Goal: Task Accomplishment & Management: Manage account settings

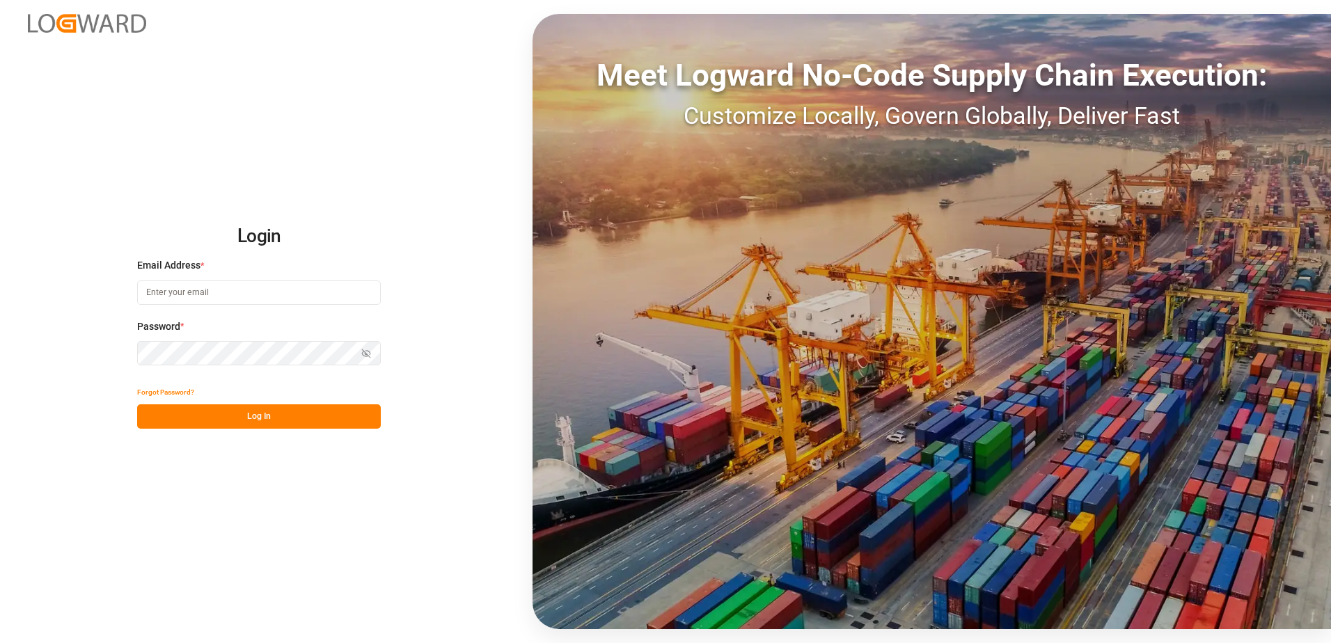
click at [270, 296] on input at bounding box center [259, 292] width 244 height 24
type input "oliver.niemeyer@logward.com"
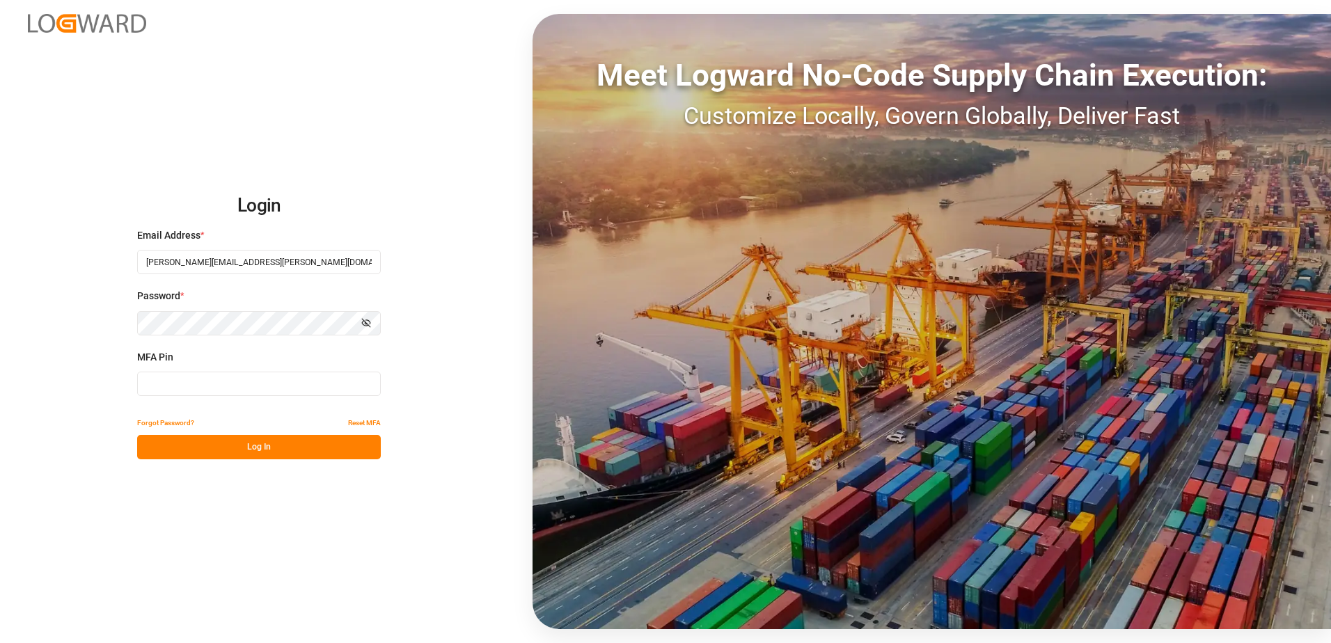
type input "160841"
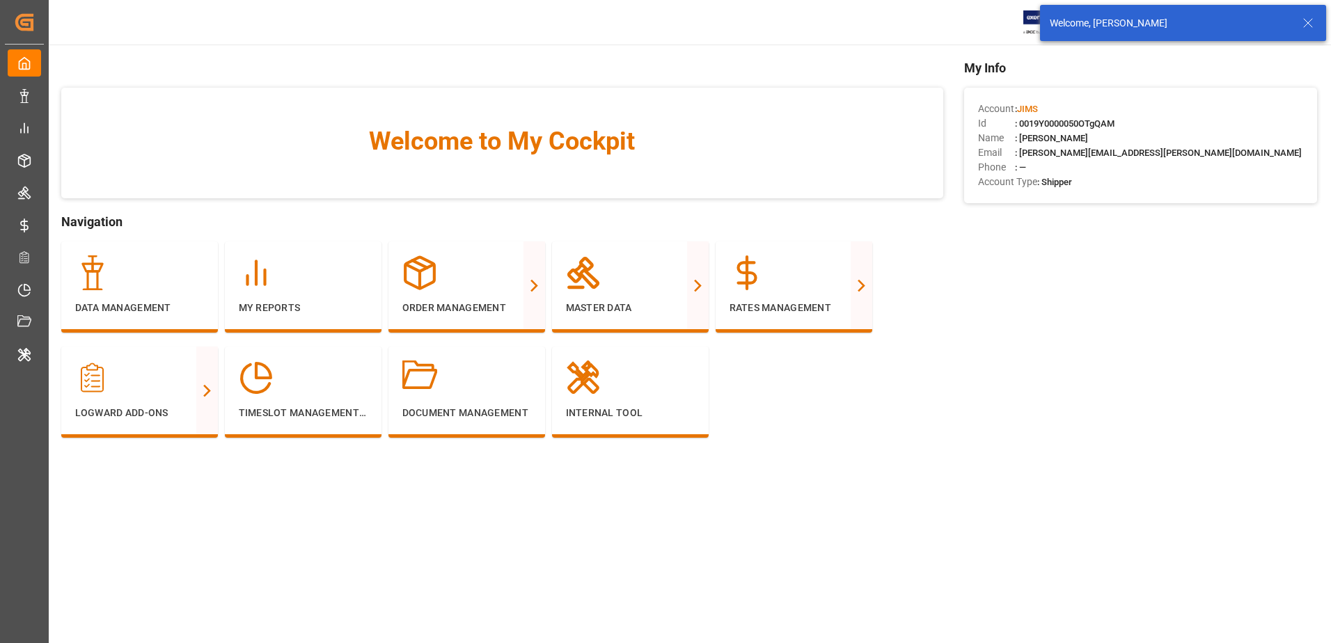
click at [1306, 19] on icon at bounding box center [1307, 23] width 17 height 17
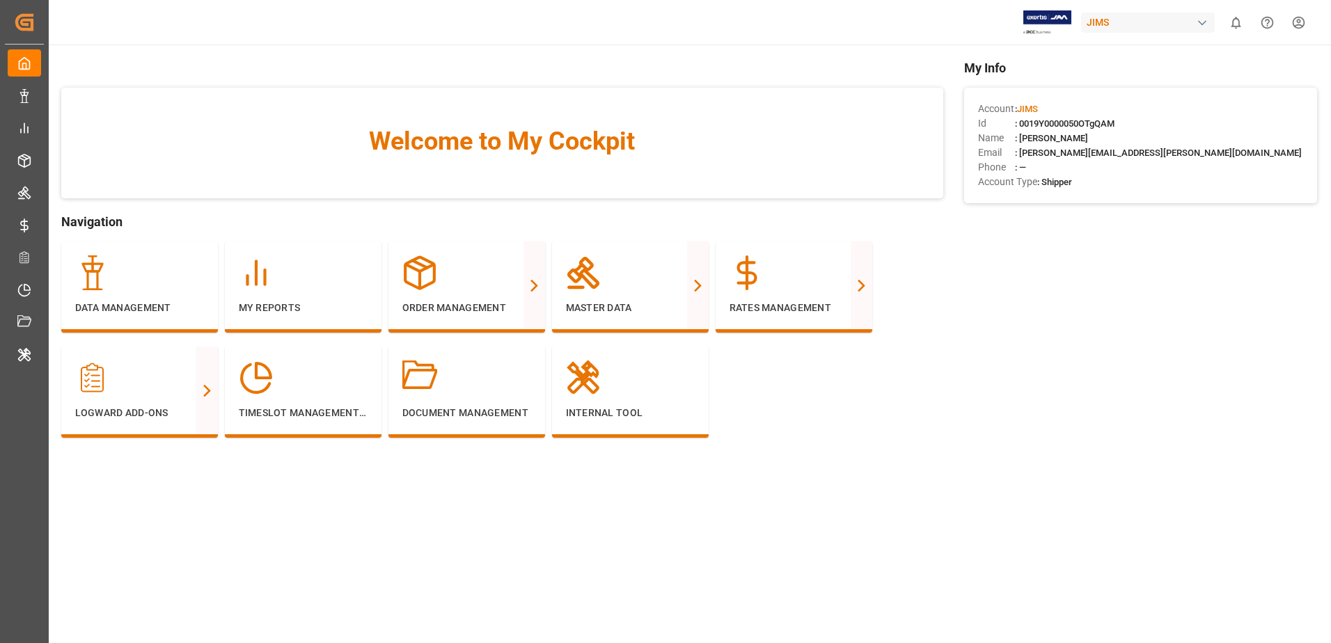
click at [1162, 24] on div "JIMS" at bounding box center [1148, 23] width 134 height 20
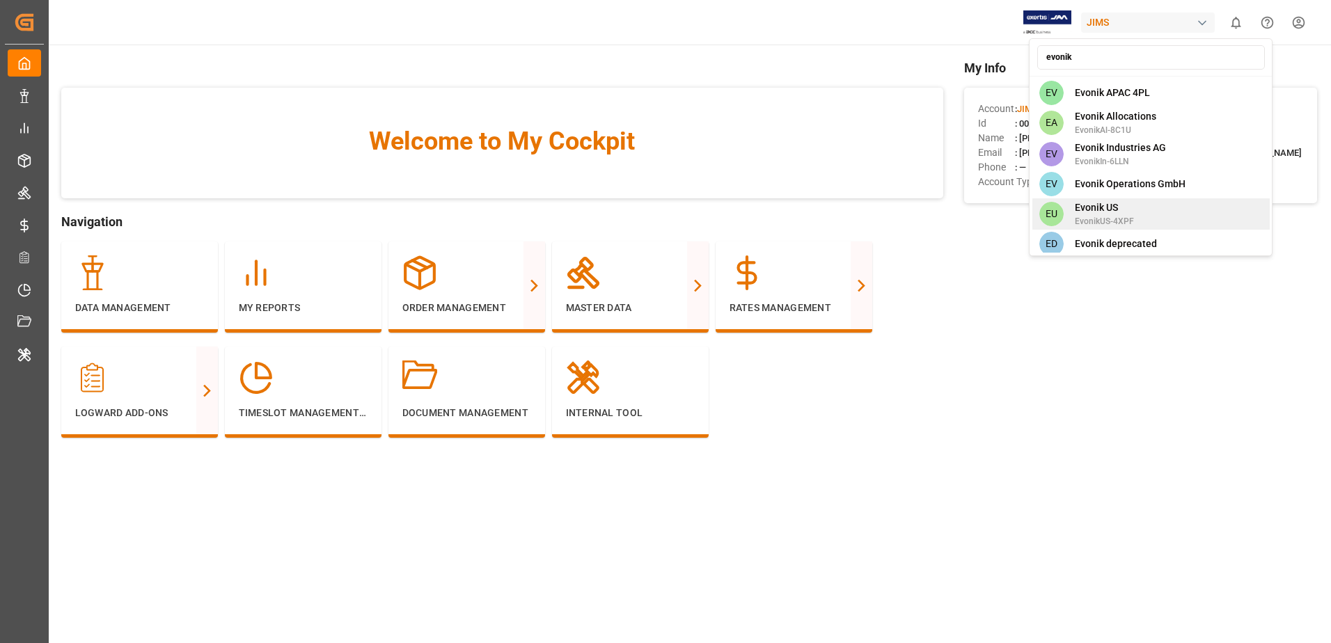
type input "evonik"
click at [1130, 209] on span "Evonik US" at bounding box center [1104, 207] width 59 height 15
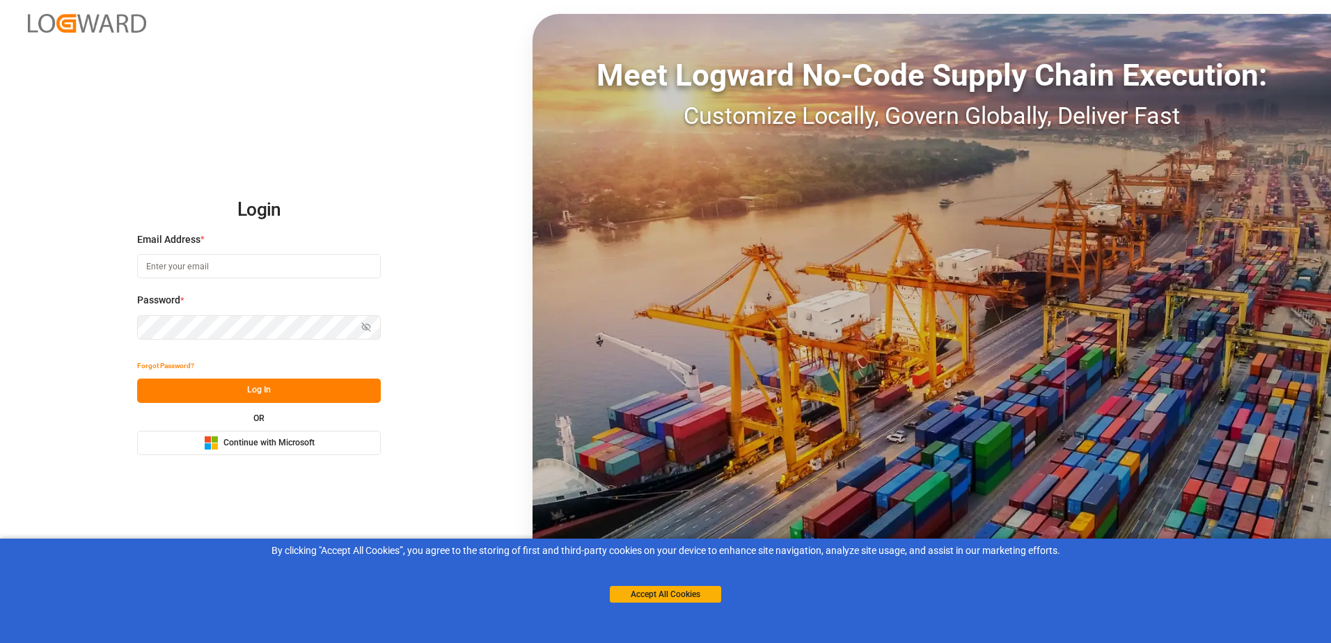
click at [245, 442] on span "Continue with Microsoft" at bounding box center [268, 443] width 91 height 13
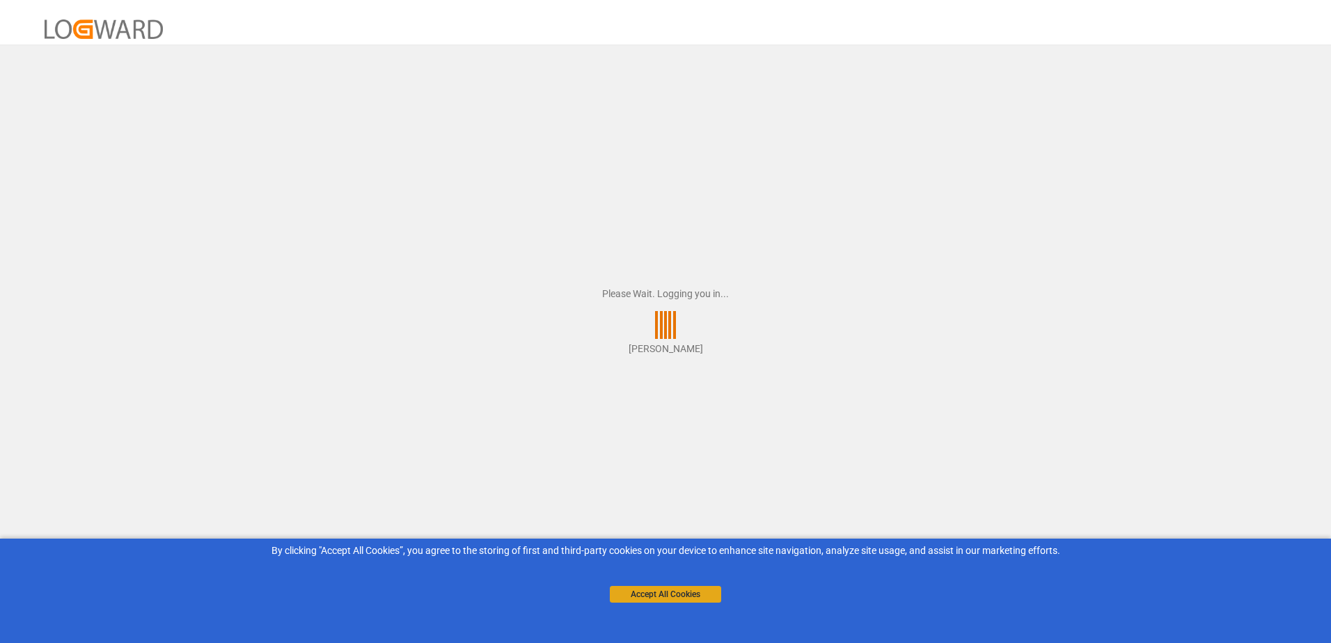
click at [706, 589] on button "Accept All Cookies" at bounding box center [665, 594] width 111 height 17
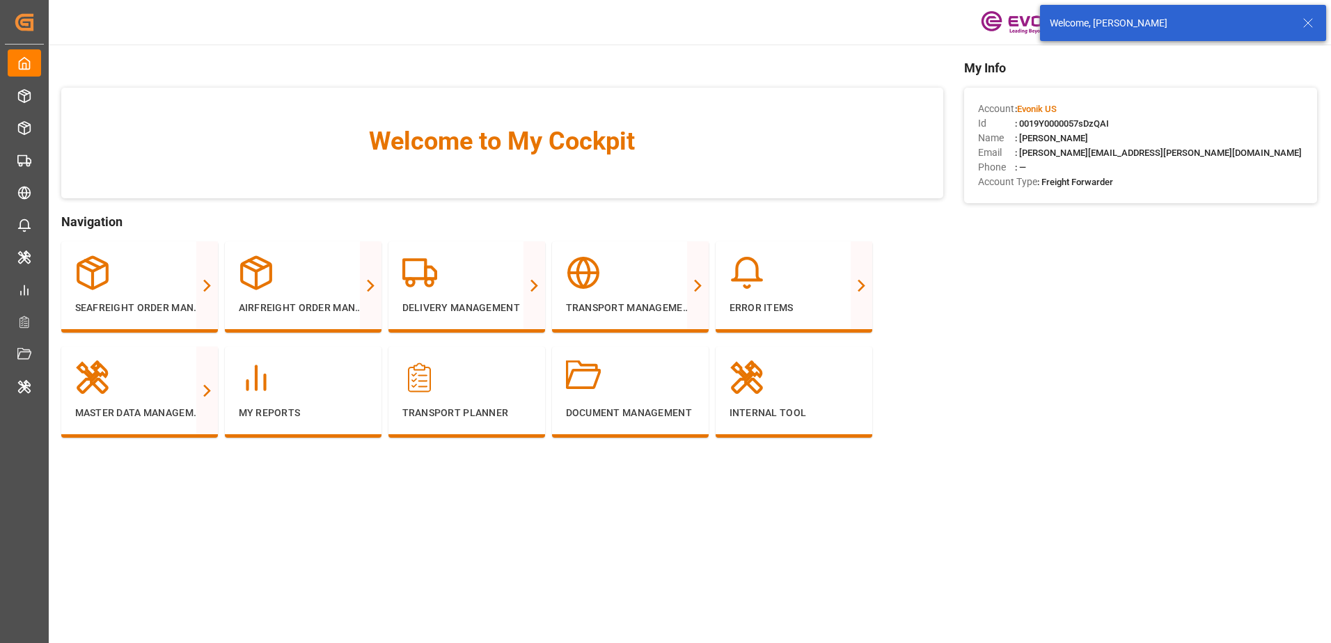
click at [1308, 26] on icon at bounding box center [1307, 23] width 17 height 17
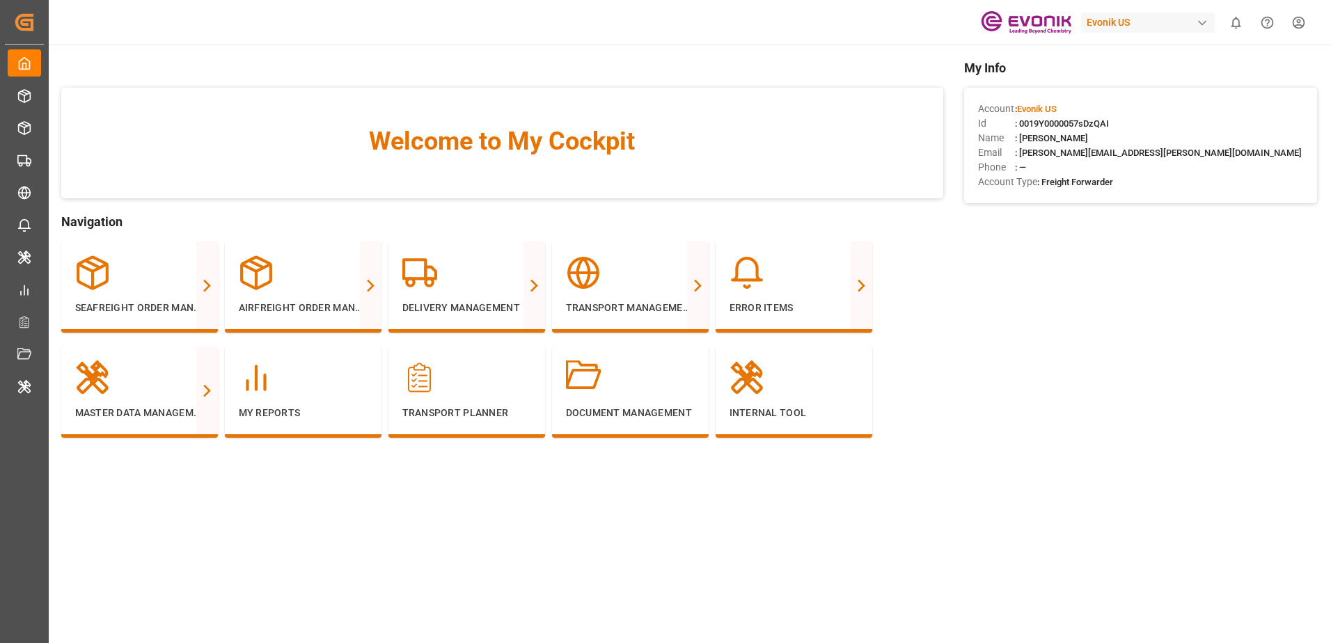
click at [1166, 21] on div "Evonik US" at bounding box center [1148, 23] width 134 height 20
type input "arch"
click at [1153, 86] on div "AL Archroma LATAM ArchMexic-N1L7" at bounding box center [1150, 94] width 237 height 31
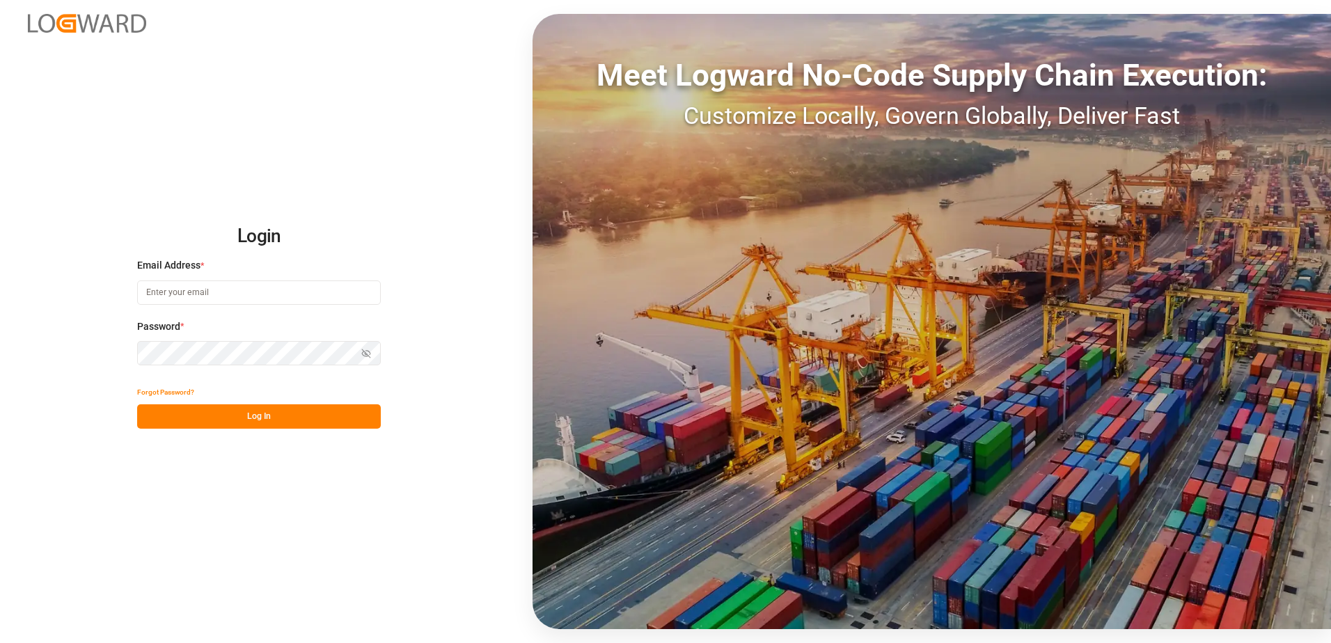
click at [344, 290] on input at bounding box center [259, 292] width 244 height 24
type input "oliver.niemeyer@logward.com"
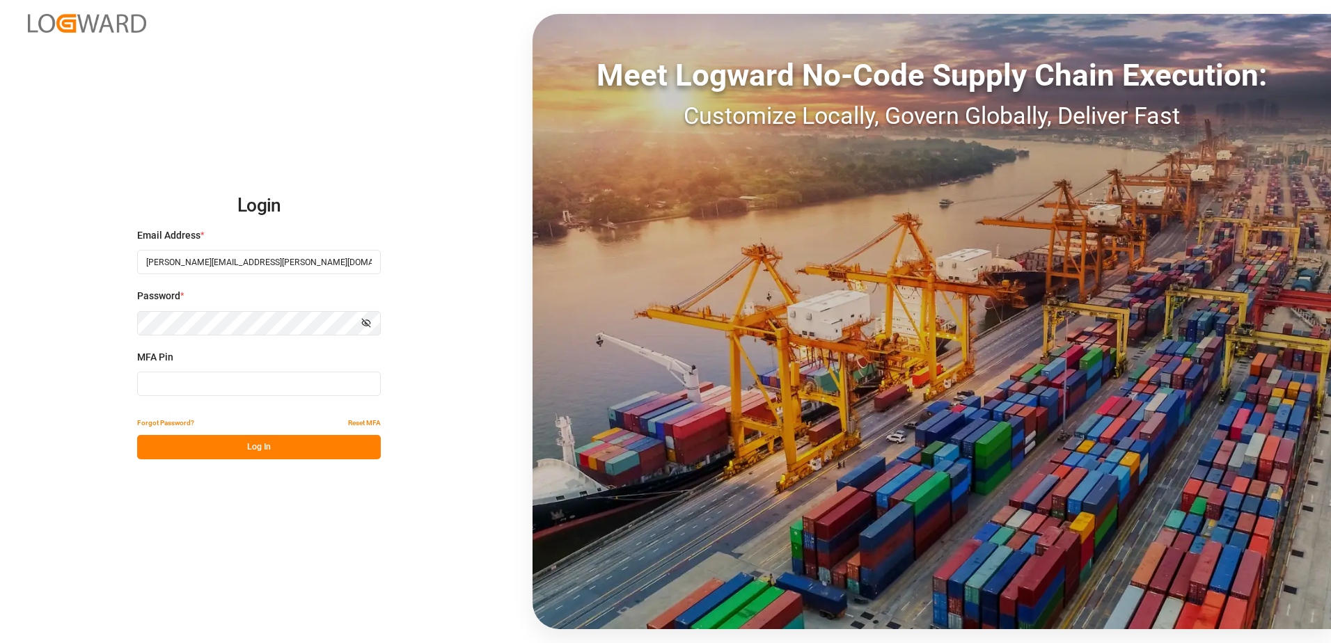
type input "664886"
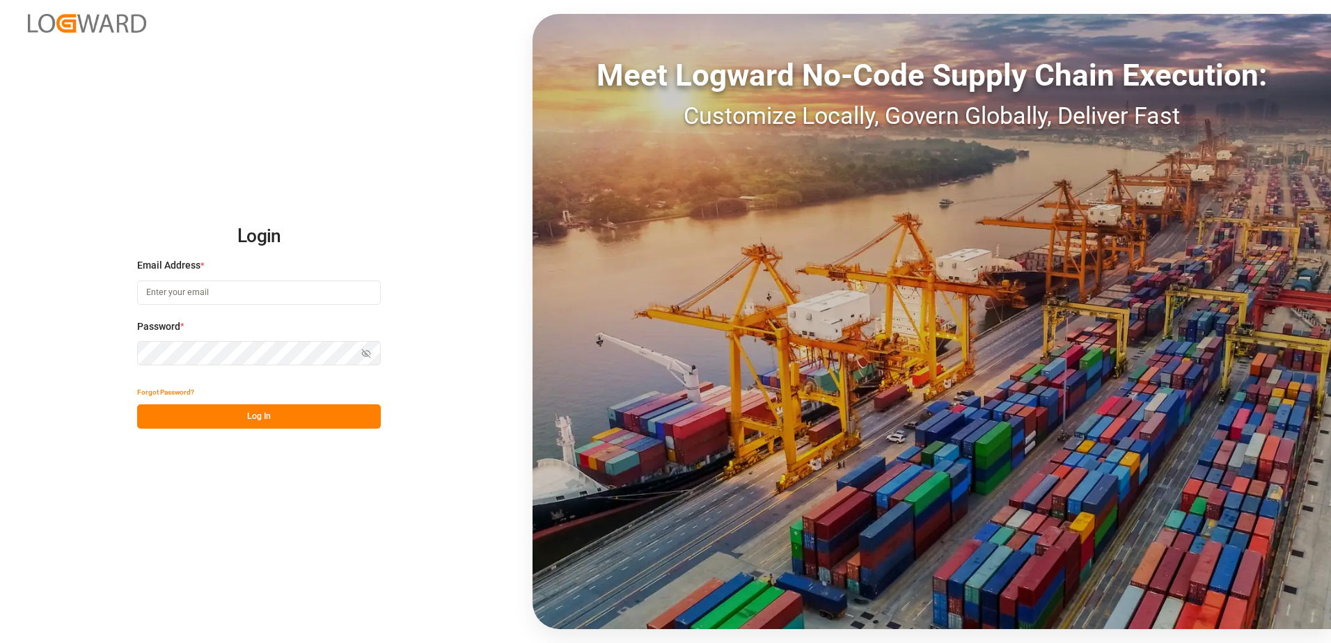
click at [311, 296] on input at bounding box center [259, 292] width 244 height 24
type input "[PERSON_NAME][EMAIL_ADDRESS][PERSON_NAME][DOMAIN_NAME]"
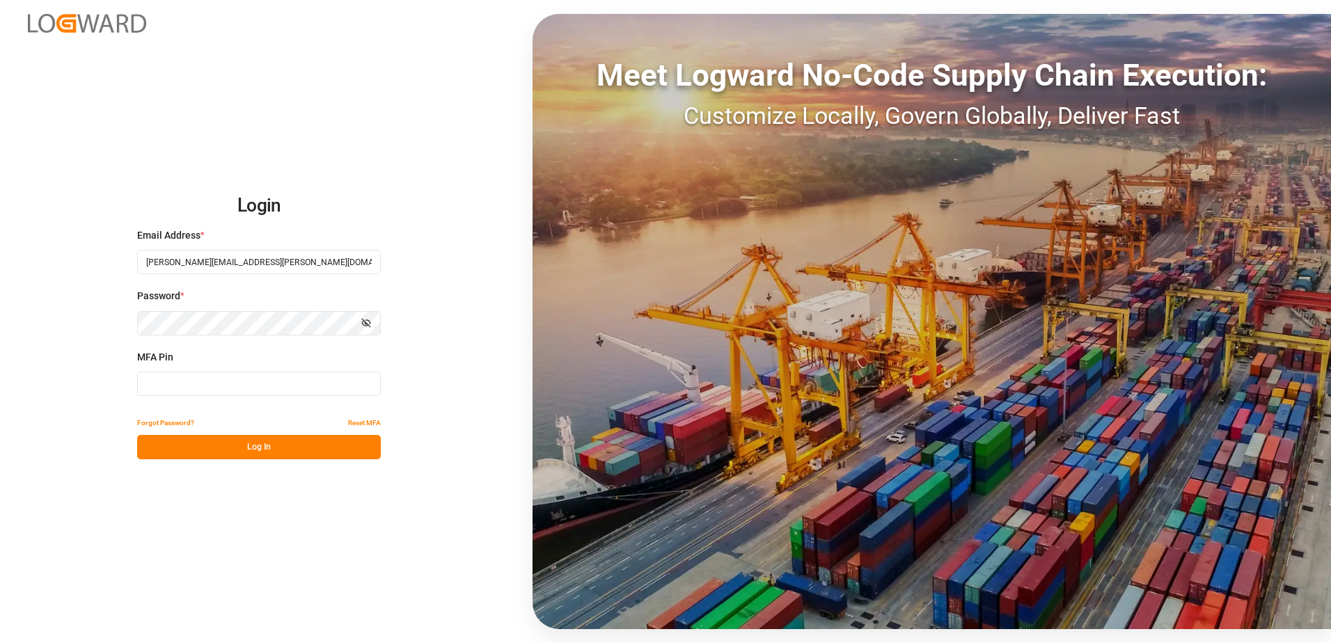
type input "276261"
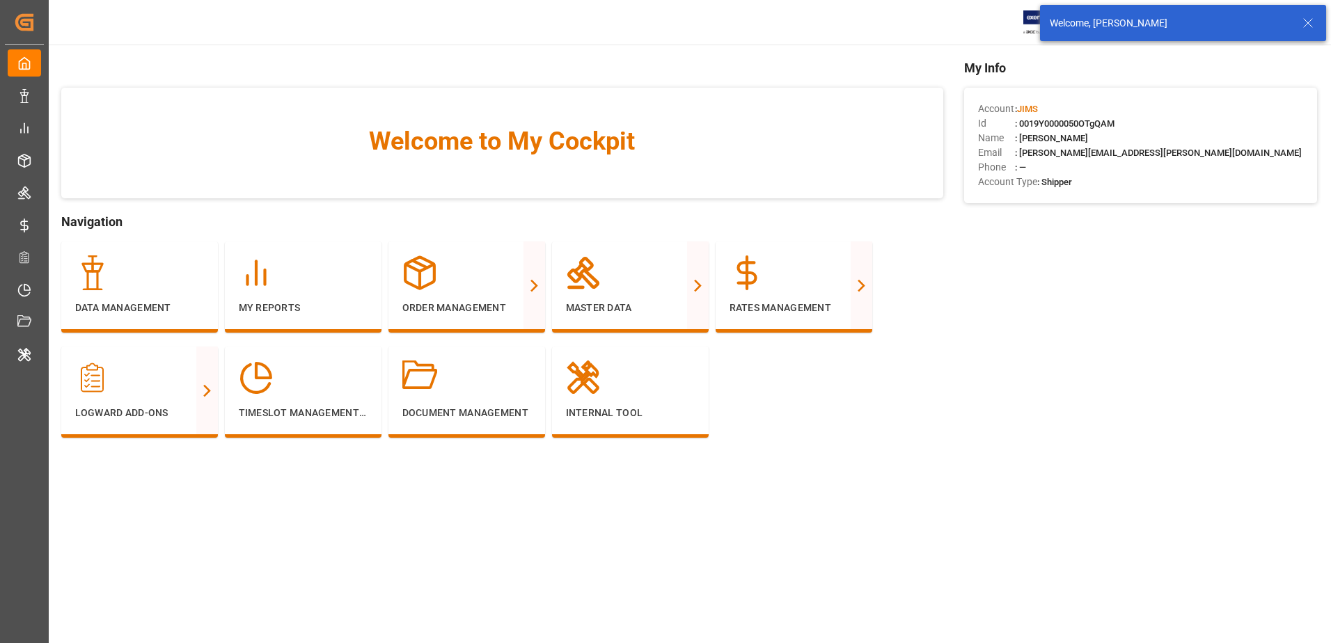
click at [1306, 22] on icon at bounding box center [1307, 23] width 17 height 17
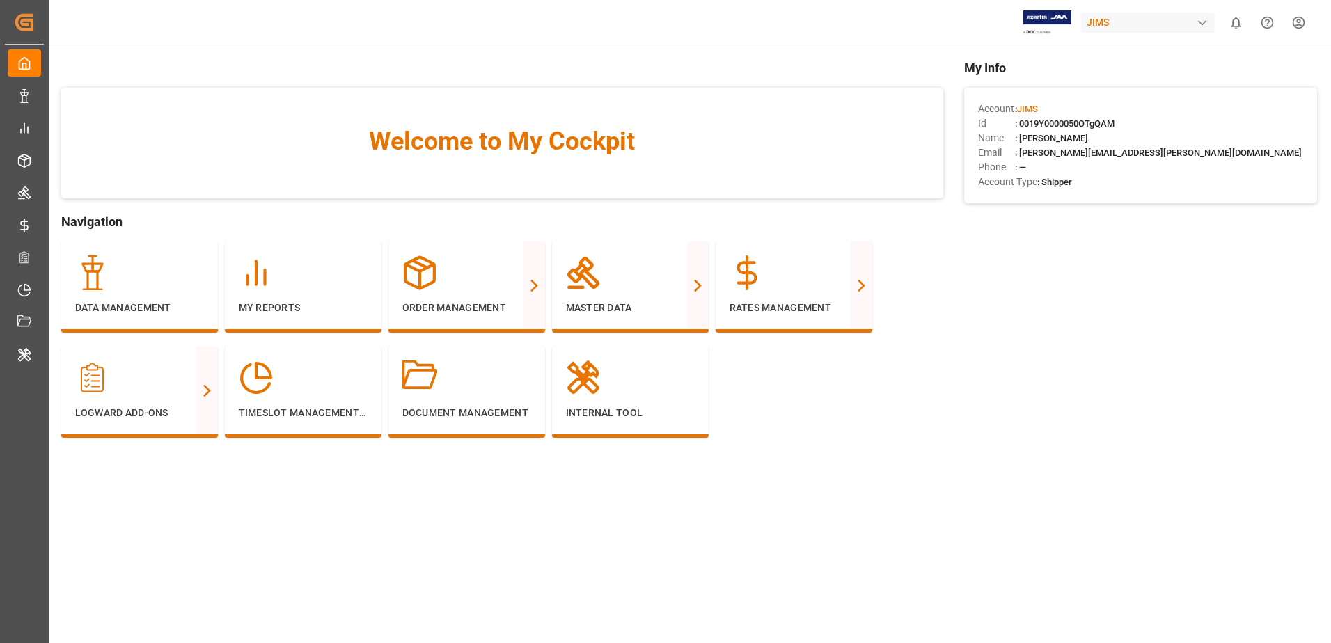
click at [1164, 20] on div "JIMS" at bounding box center [1148, 23] width 134 height 20
type input "archro"
click at [1152, 101] on div "AR Archroma Mexico SA de CV" at bounding box center [1150, 93] width 237 height 29
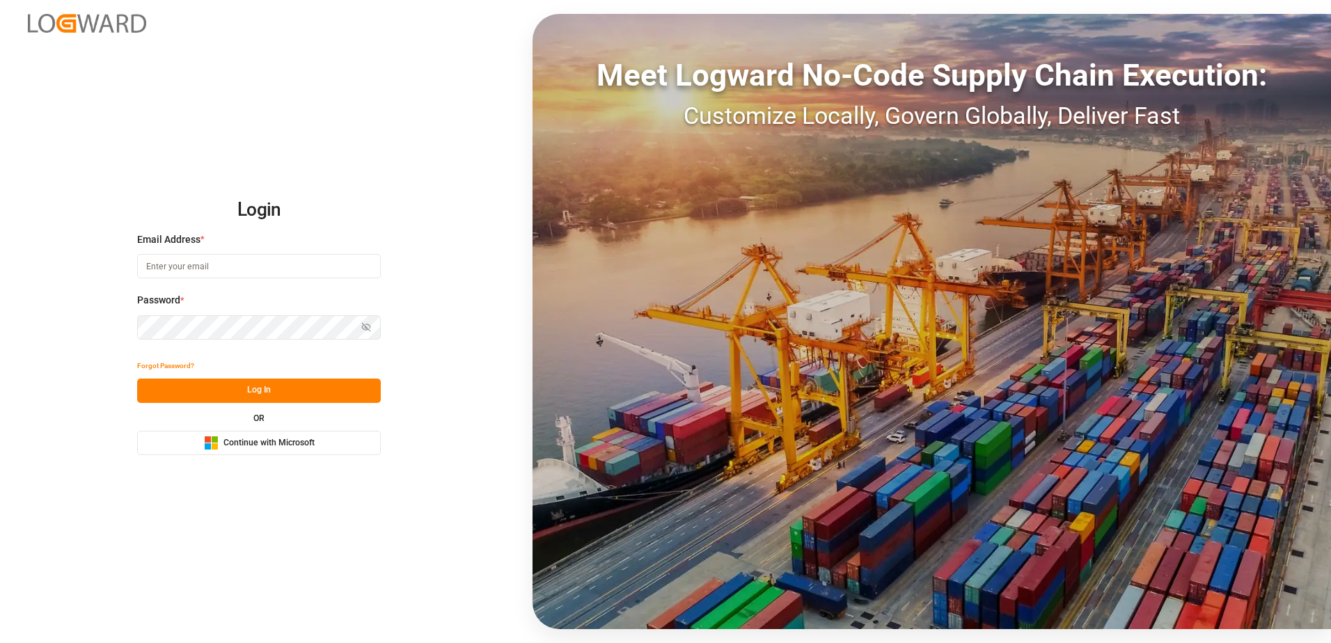
click at [356, 445] on button "Microsoft Logo Continue with Microsoft" at bounding box center [259, 443] width 244 height 24
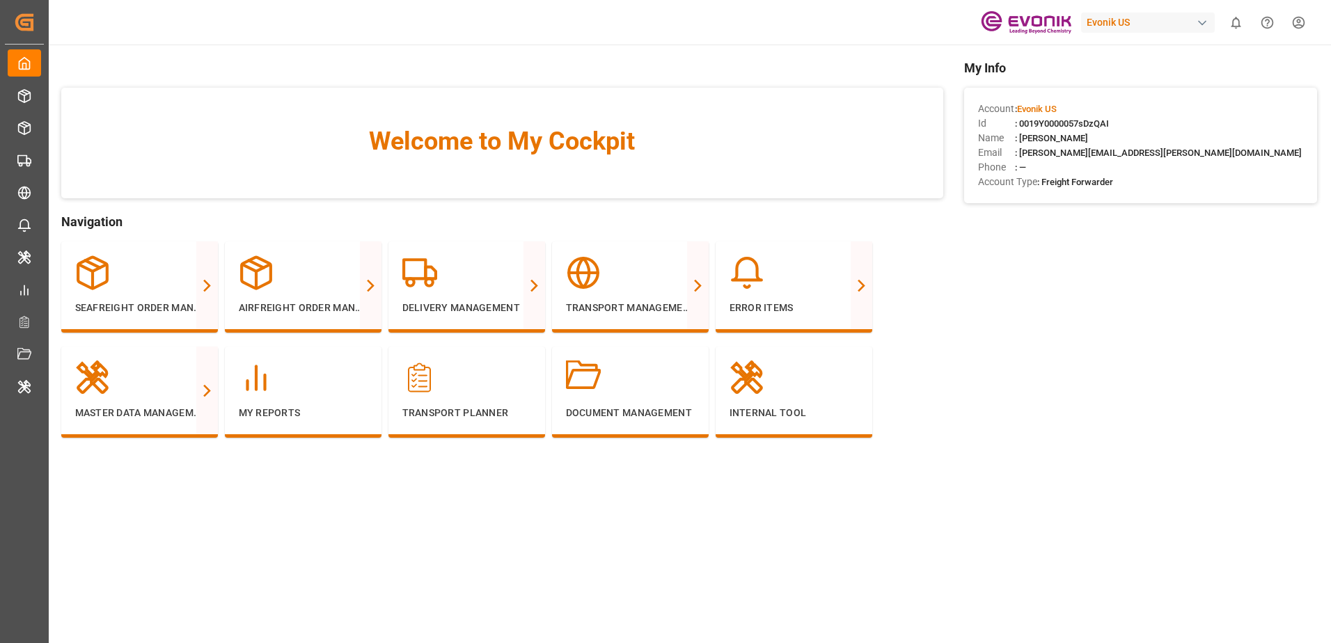
click at [1165, 22] on div "Evonik US" at bounding box center [1148, 23] width 134 height 20
type input "archr"
